Goal: Navigation & Orientation: Find specific page/section

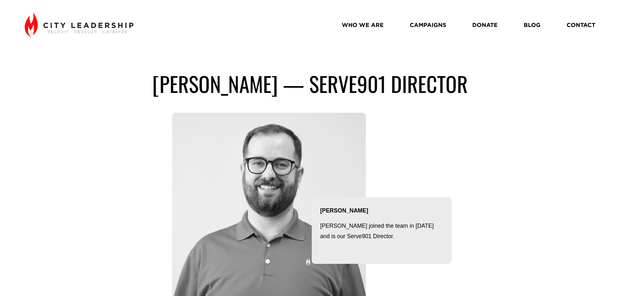
click at [362, 25] on link "WHO WE ARE" at bounding box center [362, 24] width 42 height 11
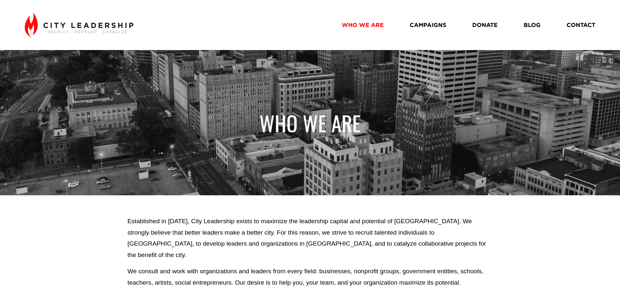
click at [438, 25] on link "CAMPAIGNS" at bounding box center [427, 24] width 36 height 11
